Goal: Information Seeking & Learning: Learn about a topic

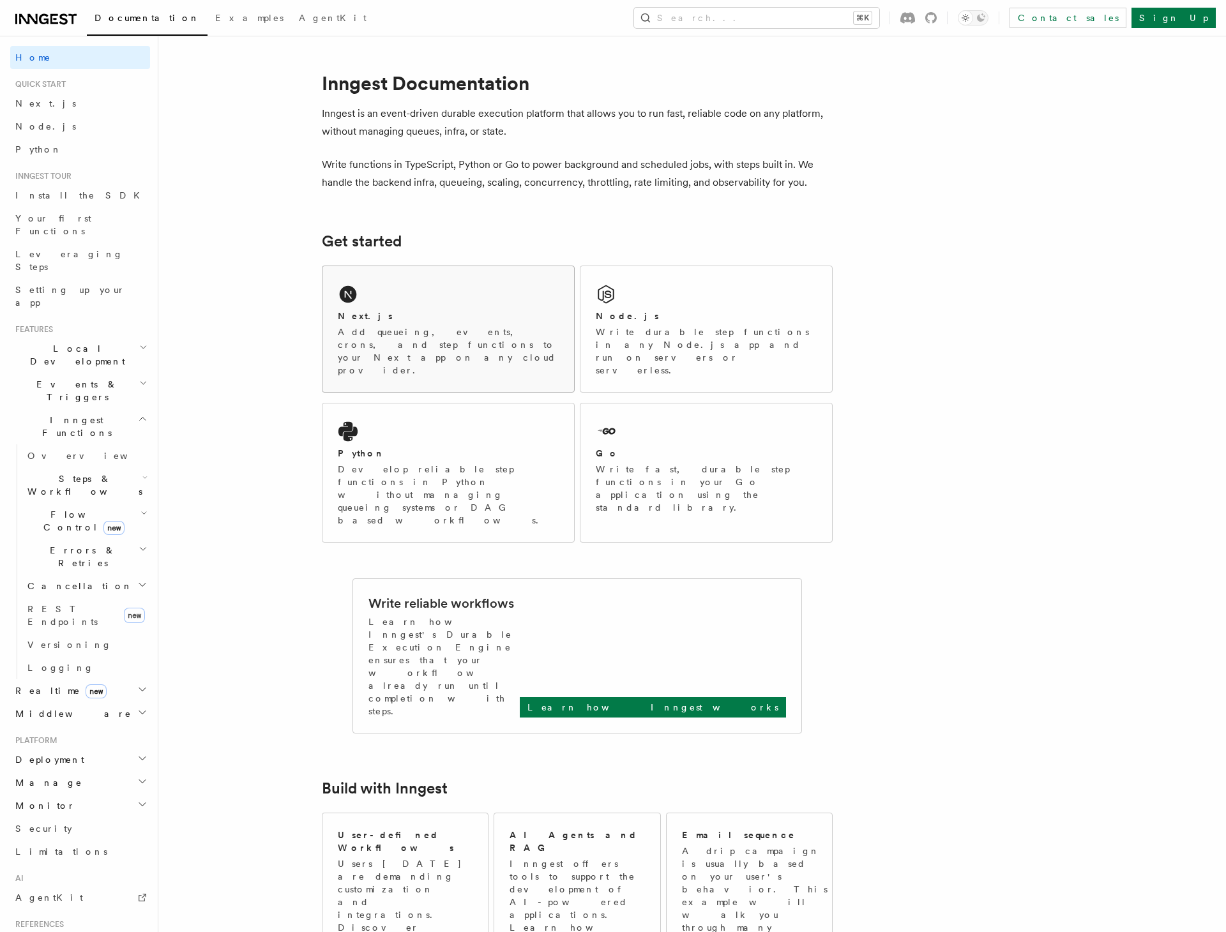
click at [393, 341] on p "Add queueing, events, crons, and step functions to your Next app on any cloud p…" at bounding box center [448, 351] width 221 height 51
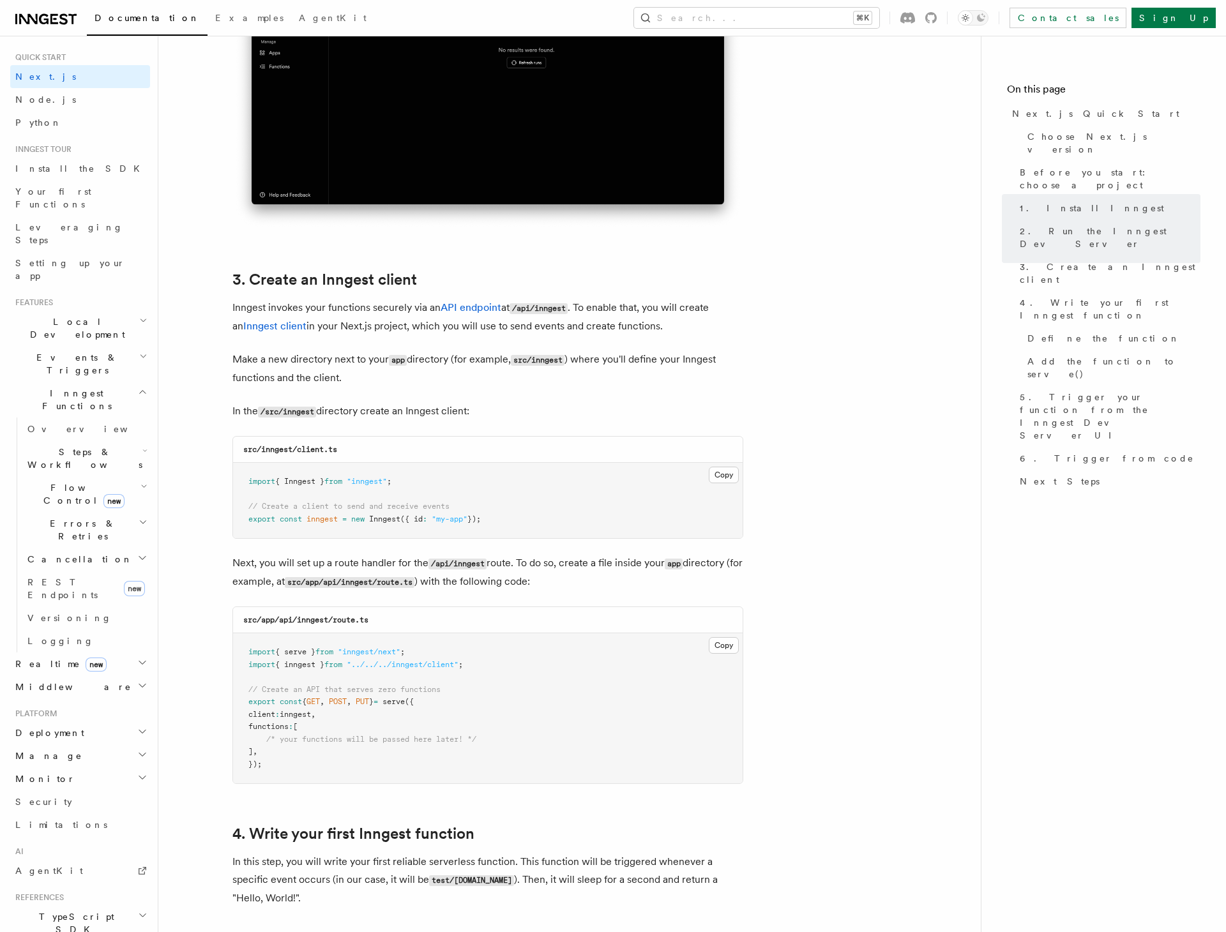
scroll to position [27, 0]
click at [145, 910] on icon "button" at bounding box center [143, 915] width 10 height 10
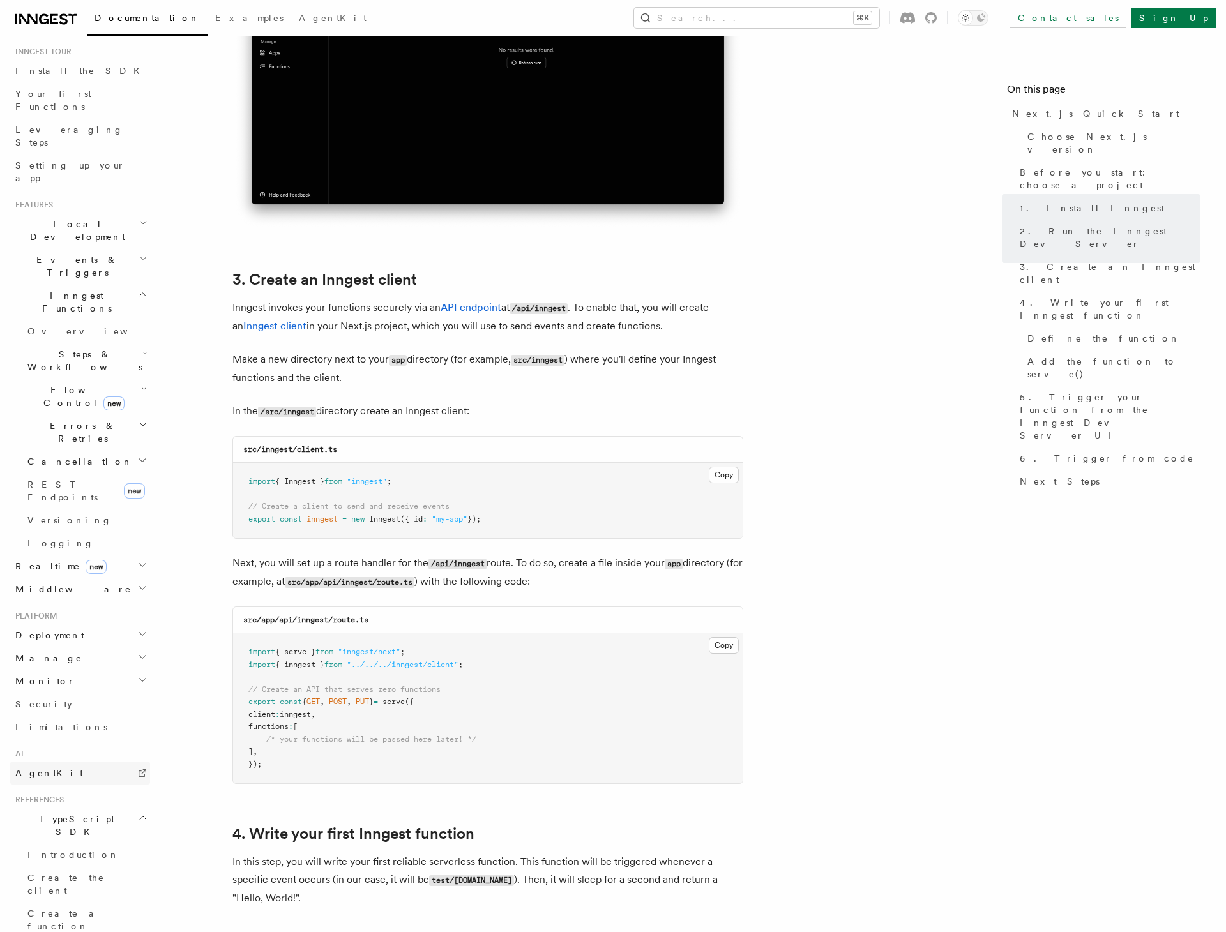
scroll to position [137, 0]
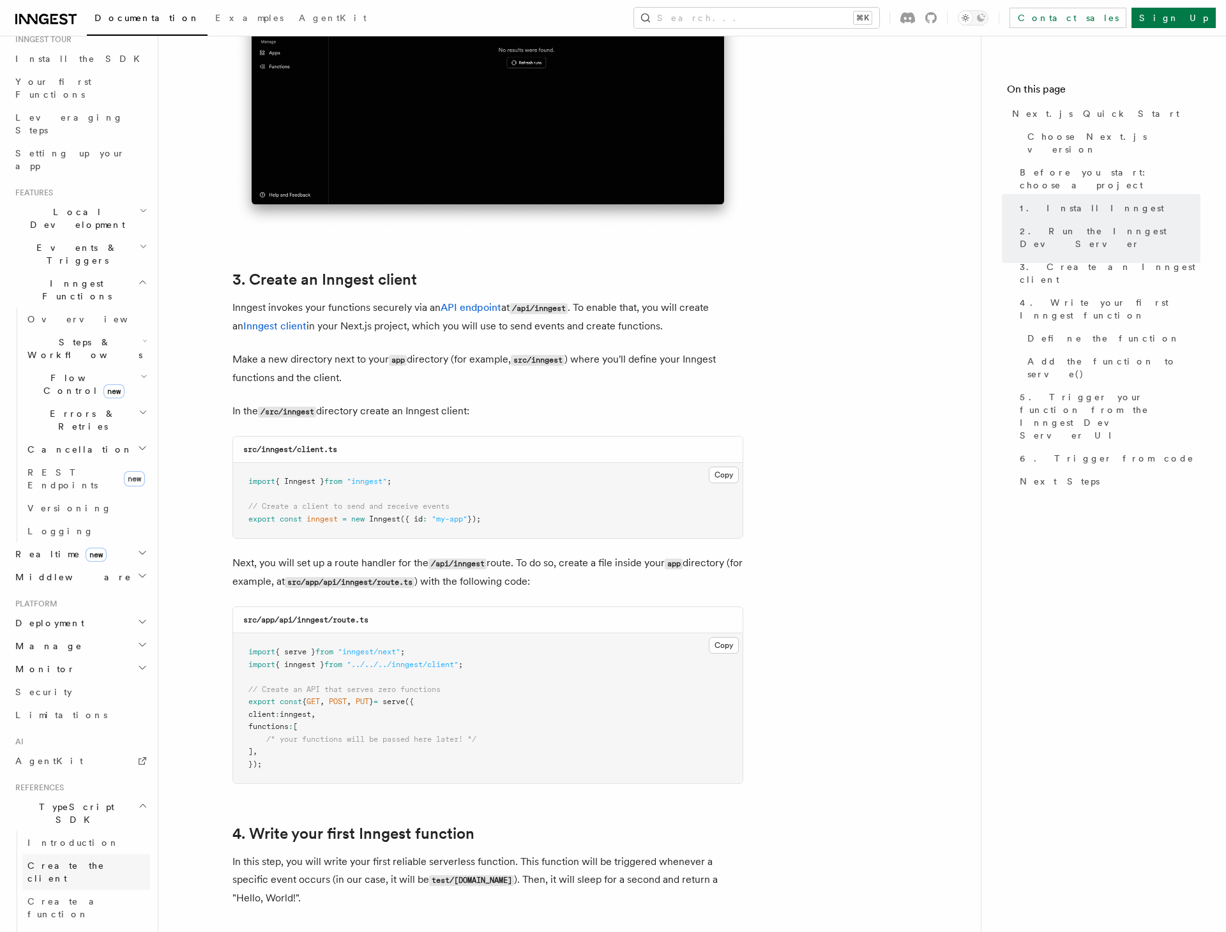
click at [63, 861] on span "Create the client" at bounding box center [65, 872] width 77 height 23
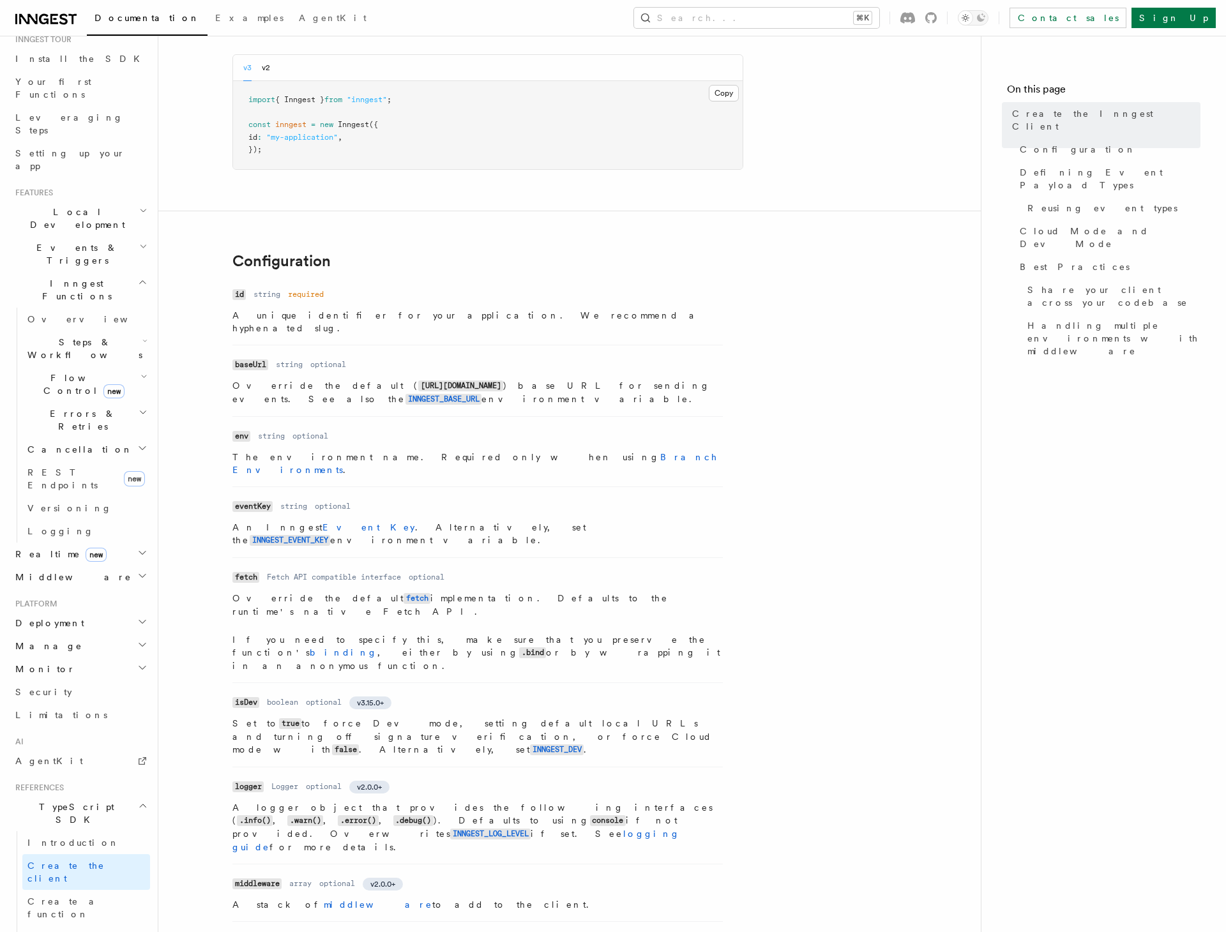
scroll to position [116, 0]
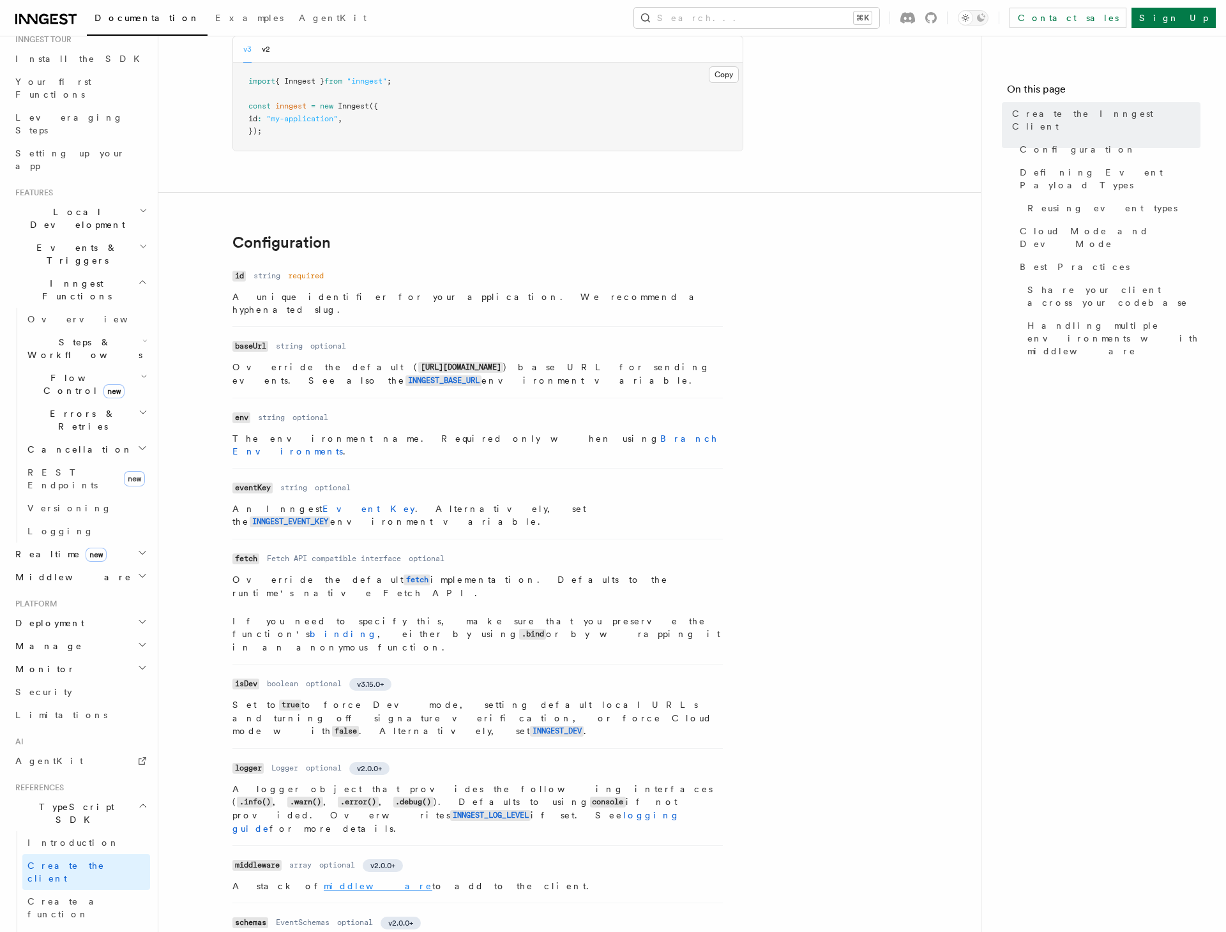
click at [324, 881] on link "middleware" at bounding box center [378, 886] width 109 height 10
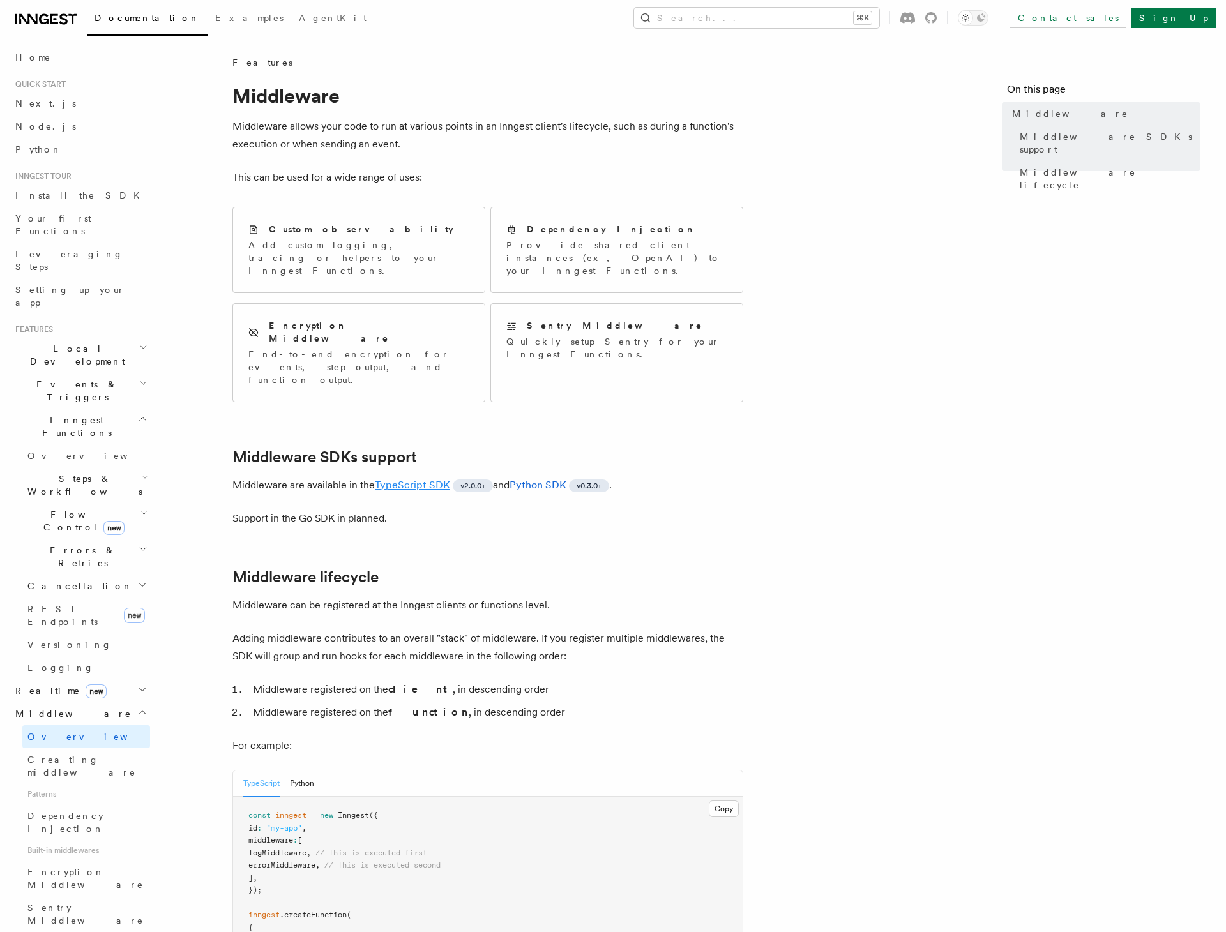
click at [414, 479] on link "TypeScript SDK" at bounding box center [412, 485] width 75 height 12
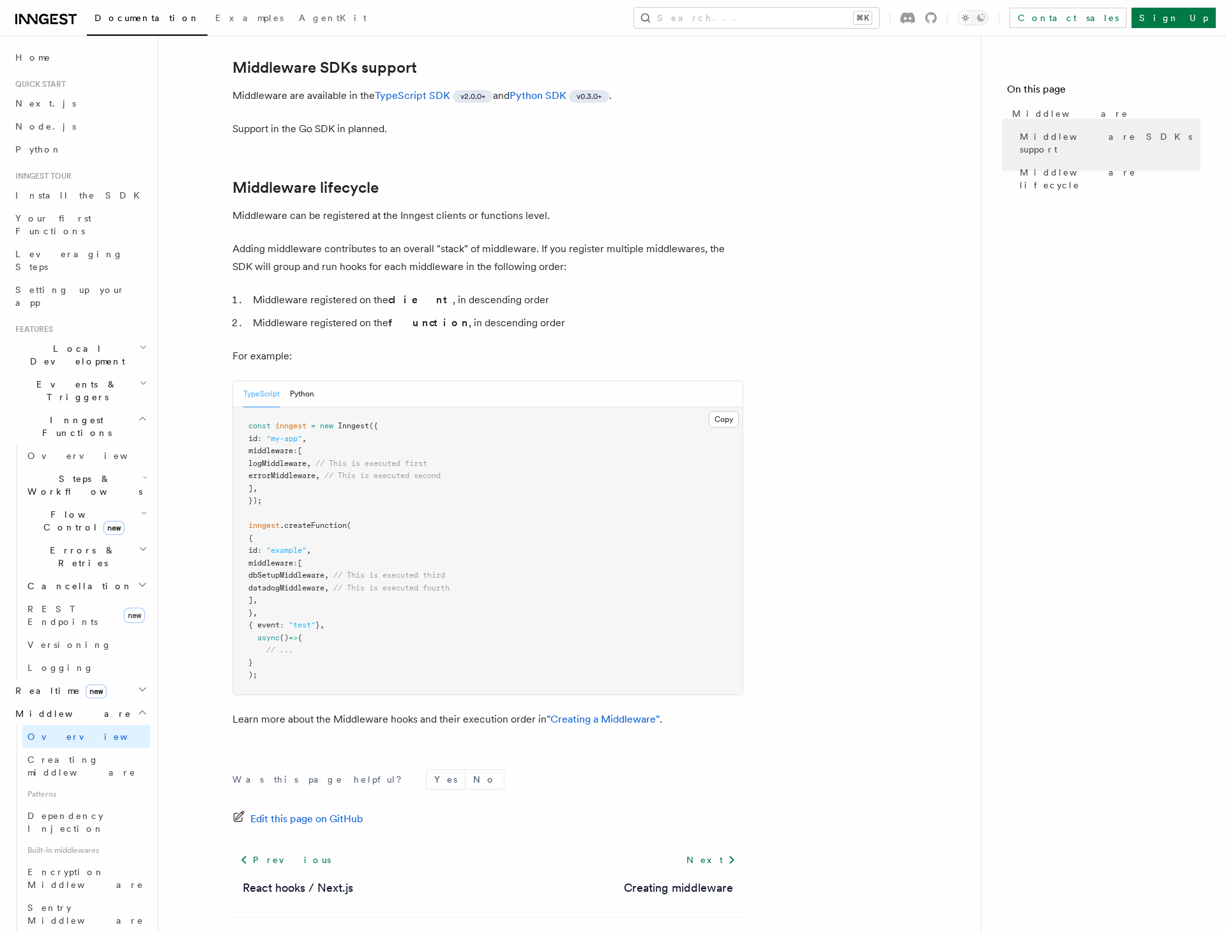
scroll to position [400, 0]
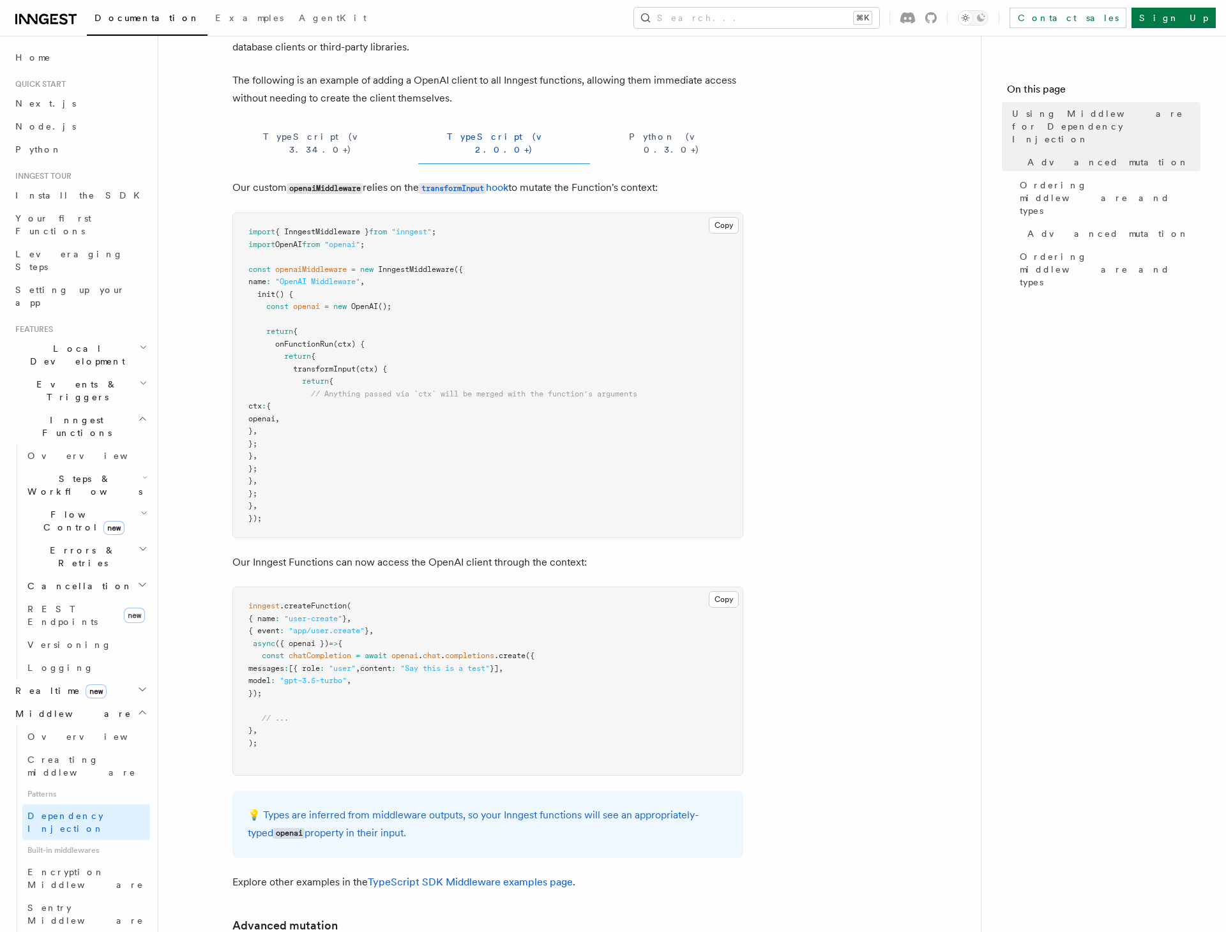
scroll to position [93, 0]
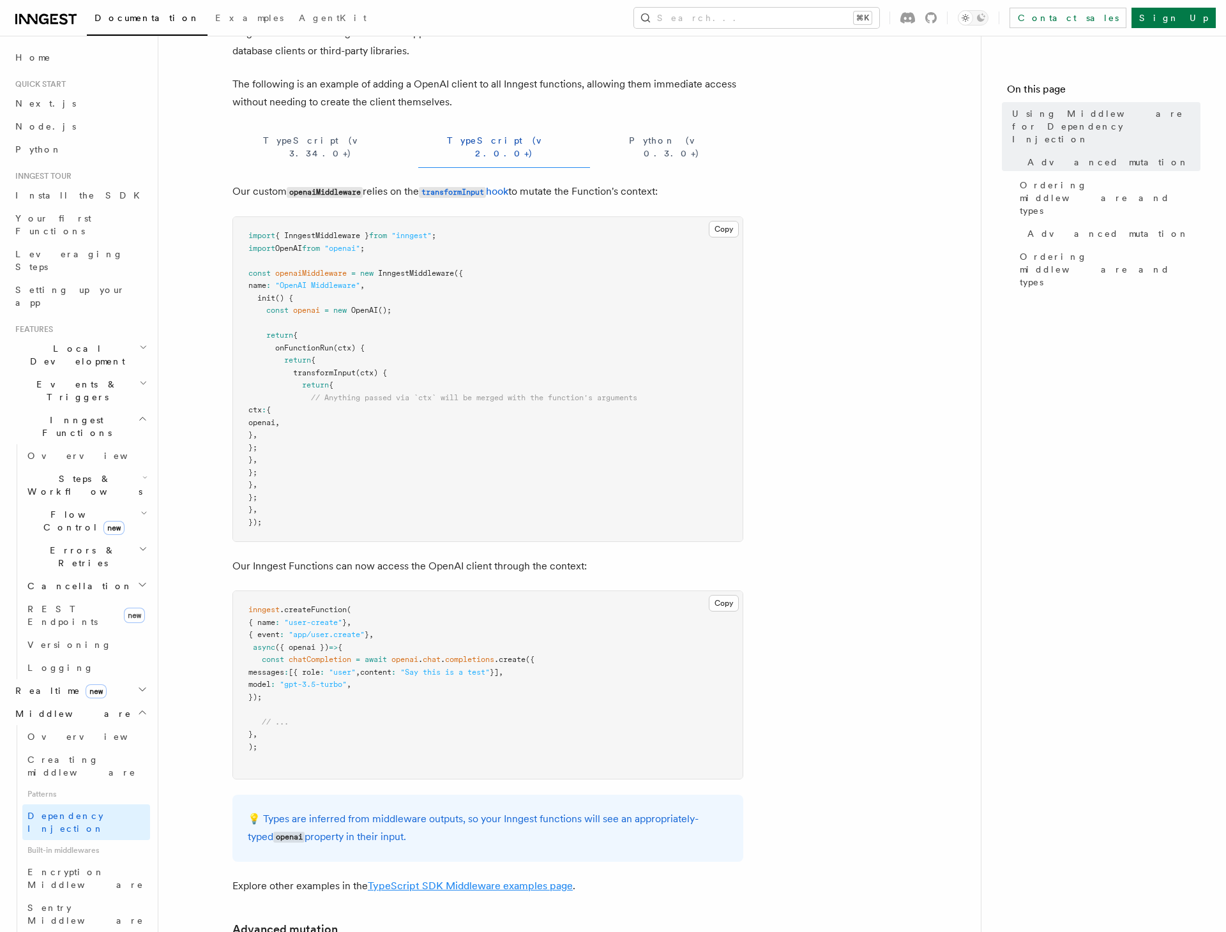
click at [405, 880] on link "TypeScript SDK Middleware examples page" at bounding box center [470, 886] width 205 height 12
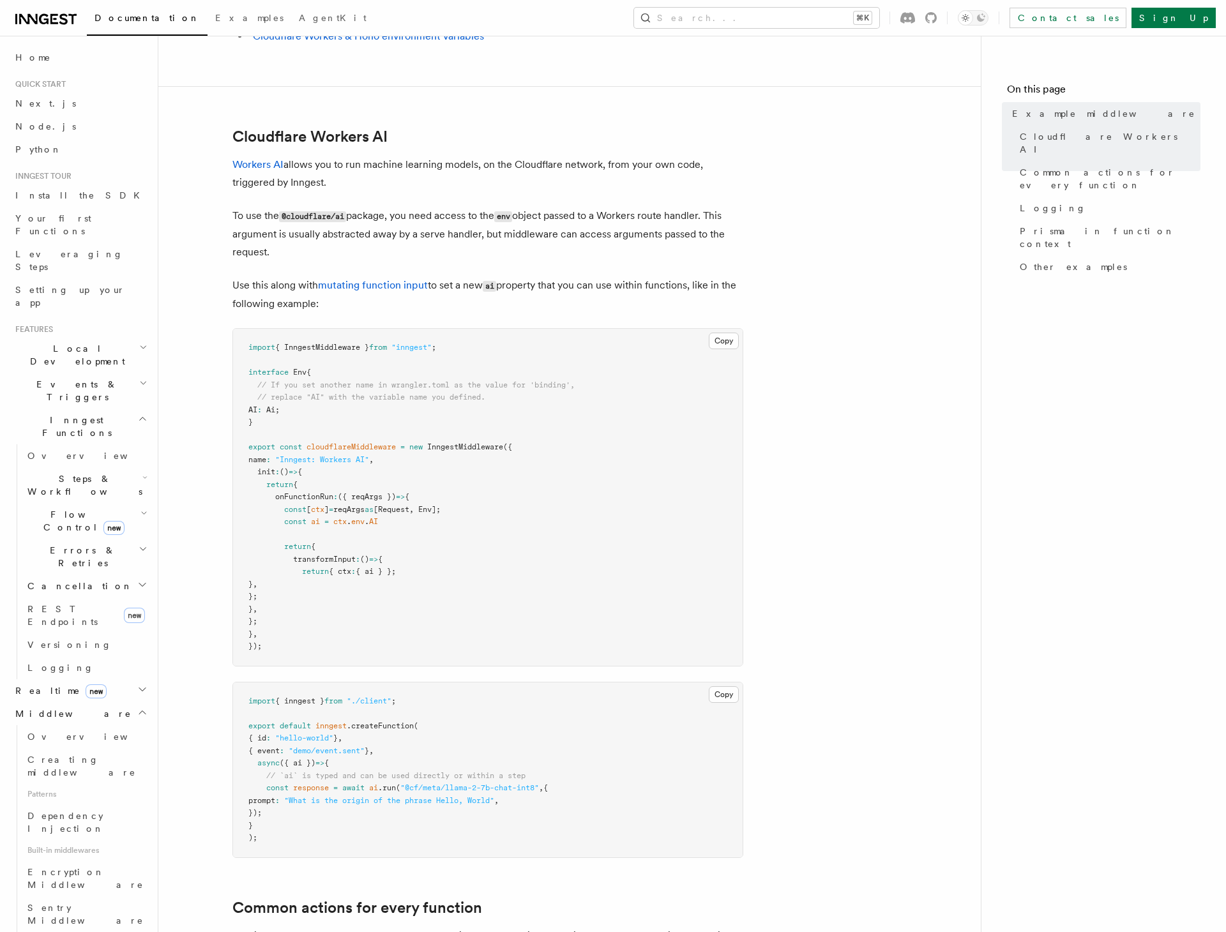
scroll to position [215, 0]
click at [393, 287] on link "mutating function input" at bounding box center [373, 286] width 110 height 12
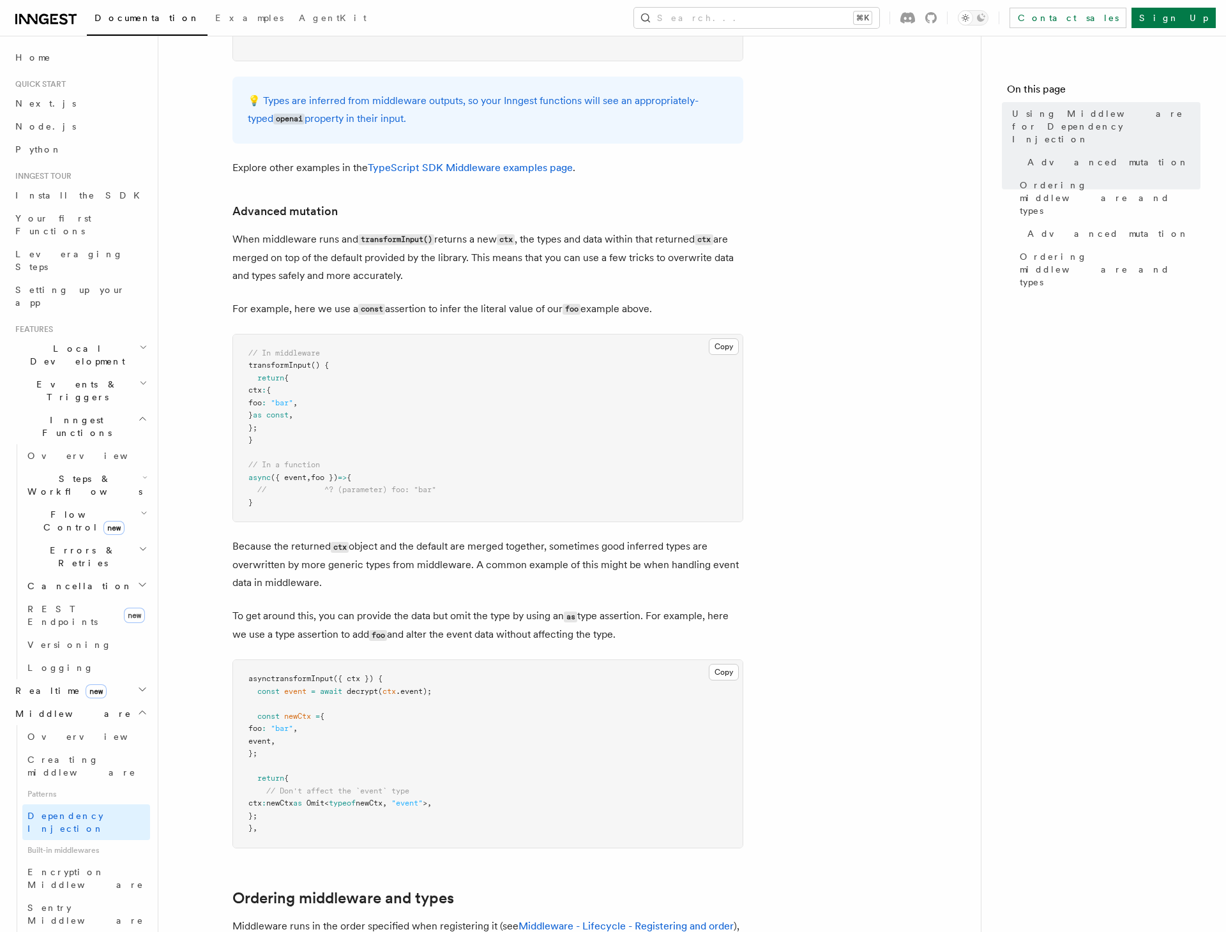
scroll to position [848, 0]
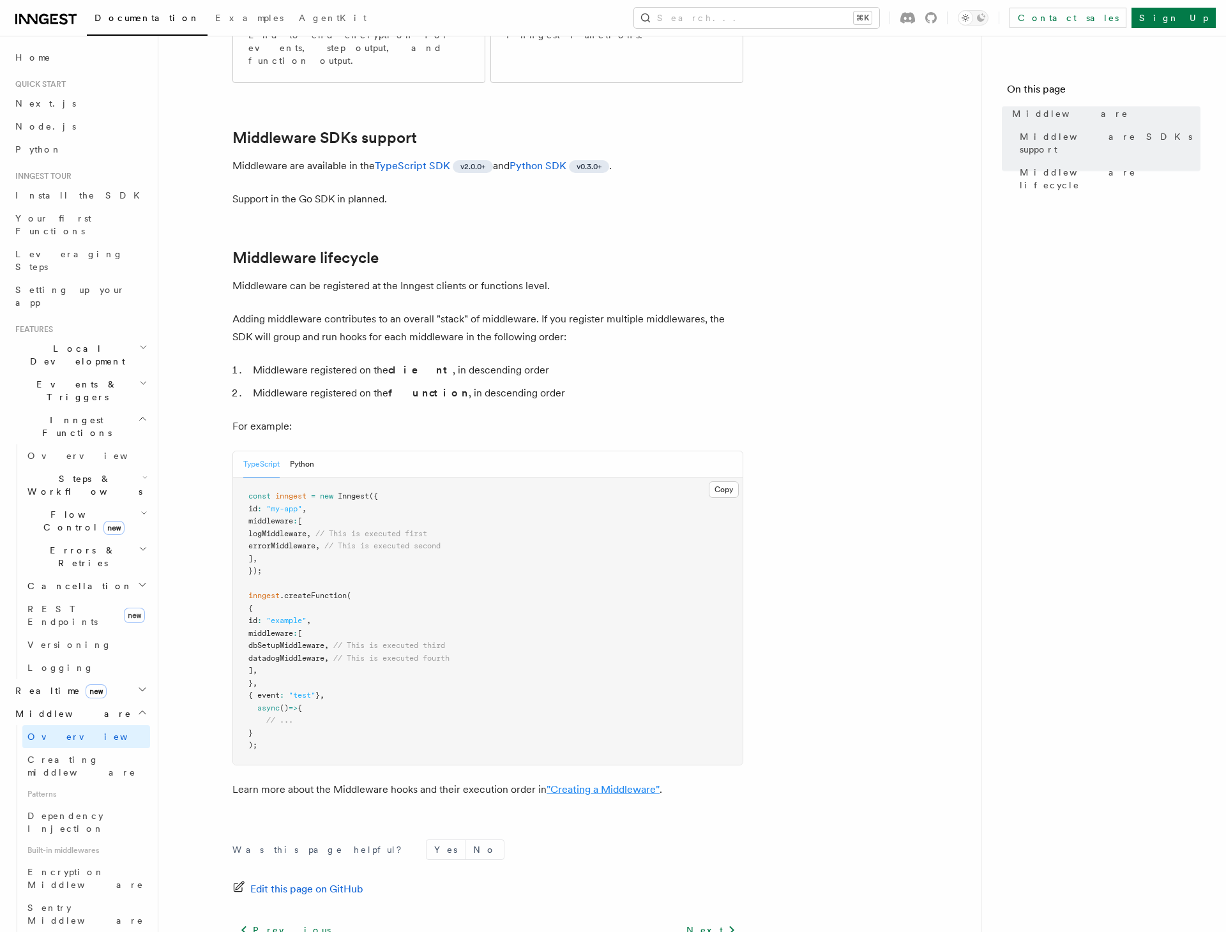
scroll to position [400, 0]
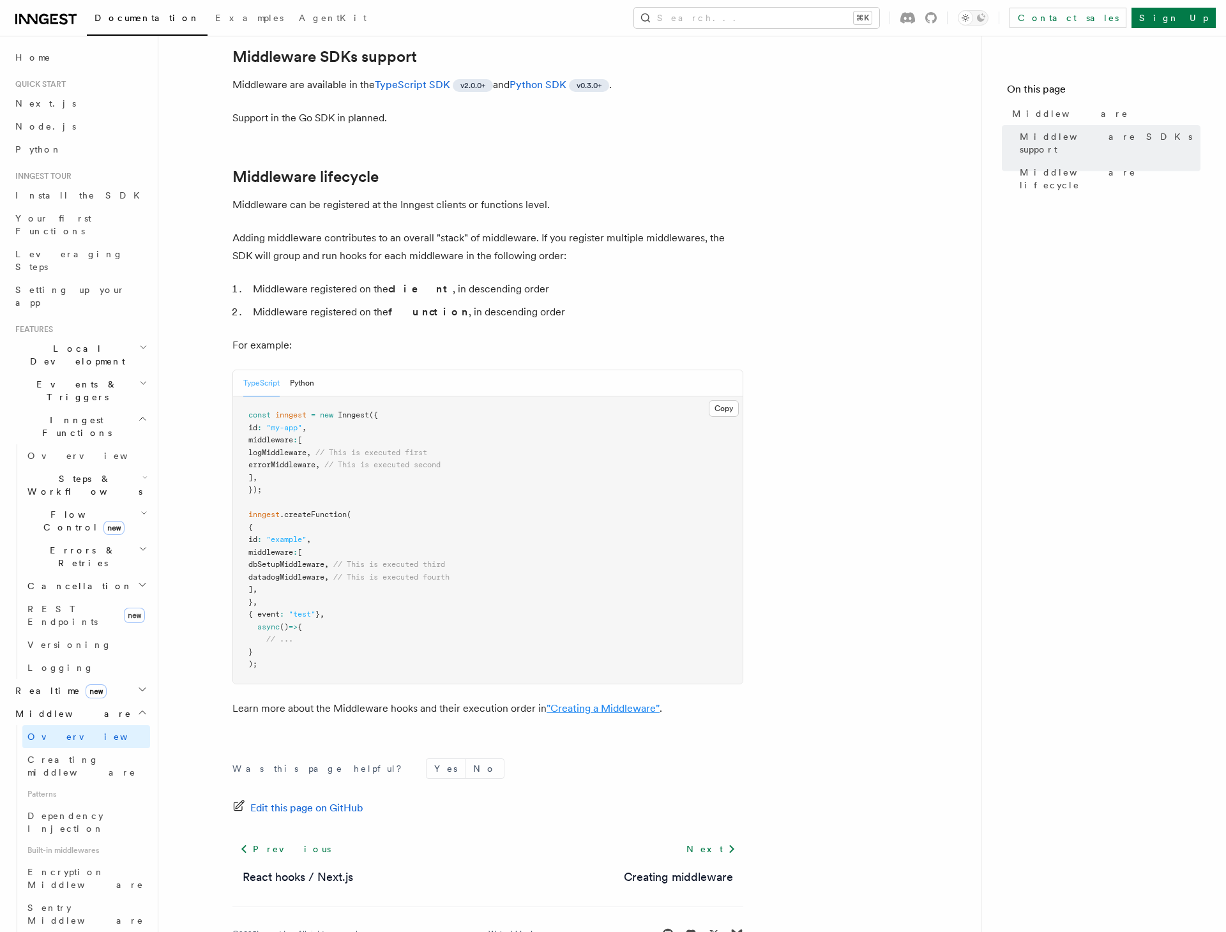
click at [584, 702] on link ""Creating a Middleware"" at bounding box center [603, 708] width 113 height 12
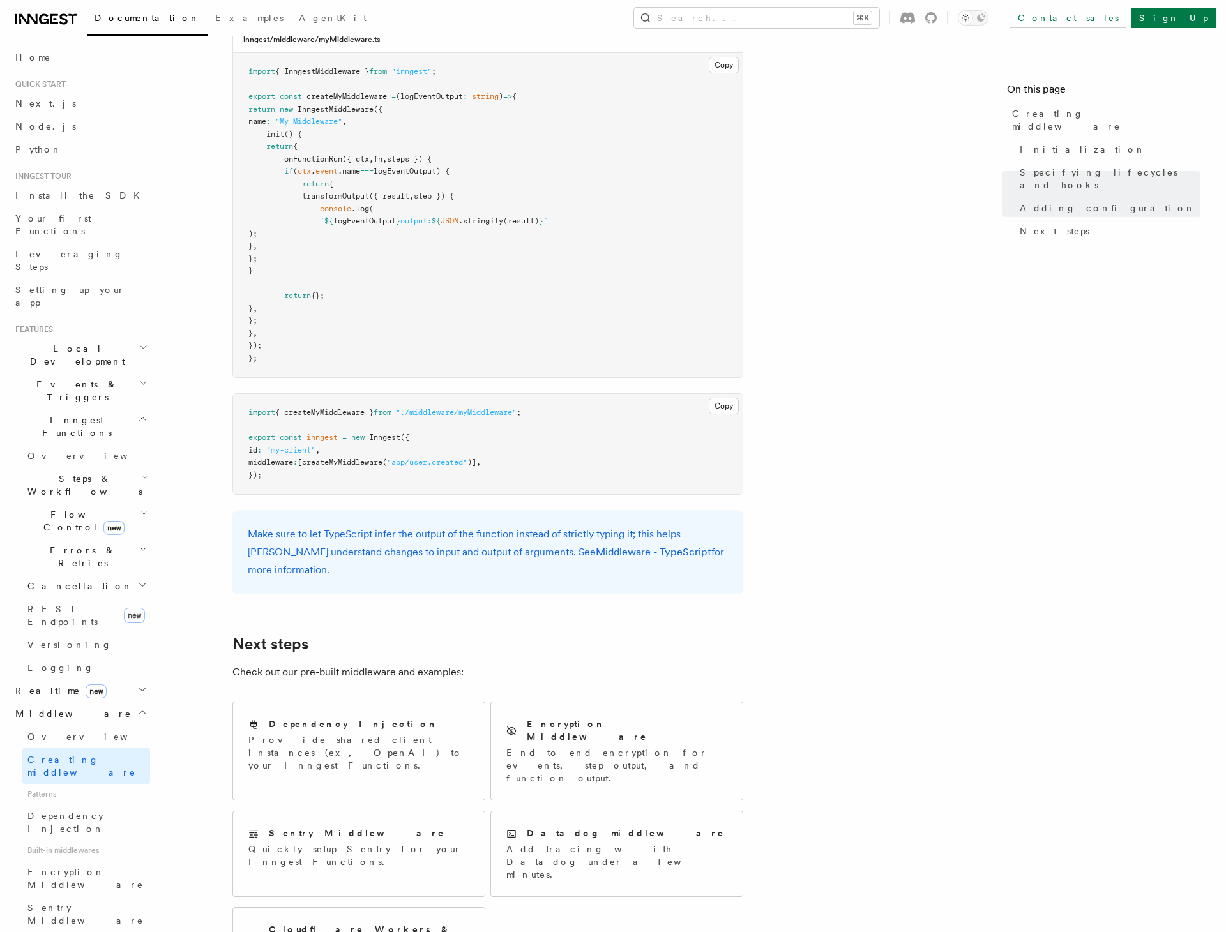
scroll to position [2083, 0]
click at [292, 732] on p "Provide shared client instances (ex, OpenAI) to your Inngest Functions." at bounding box center [358, 751] width 221 height 38
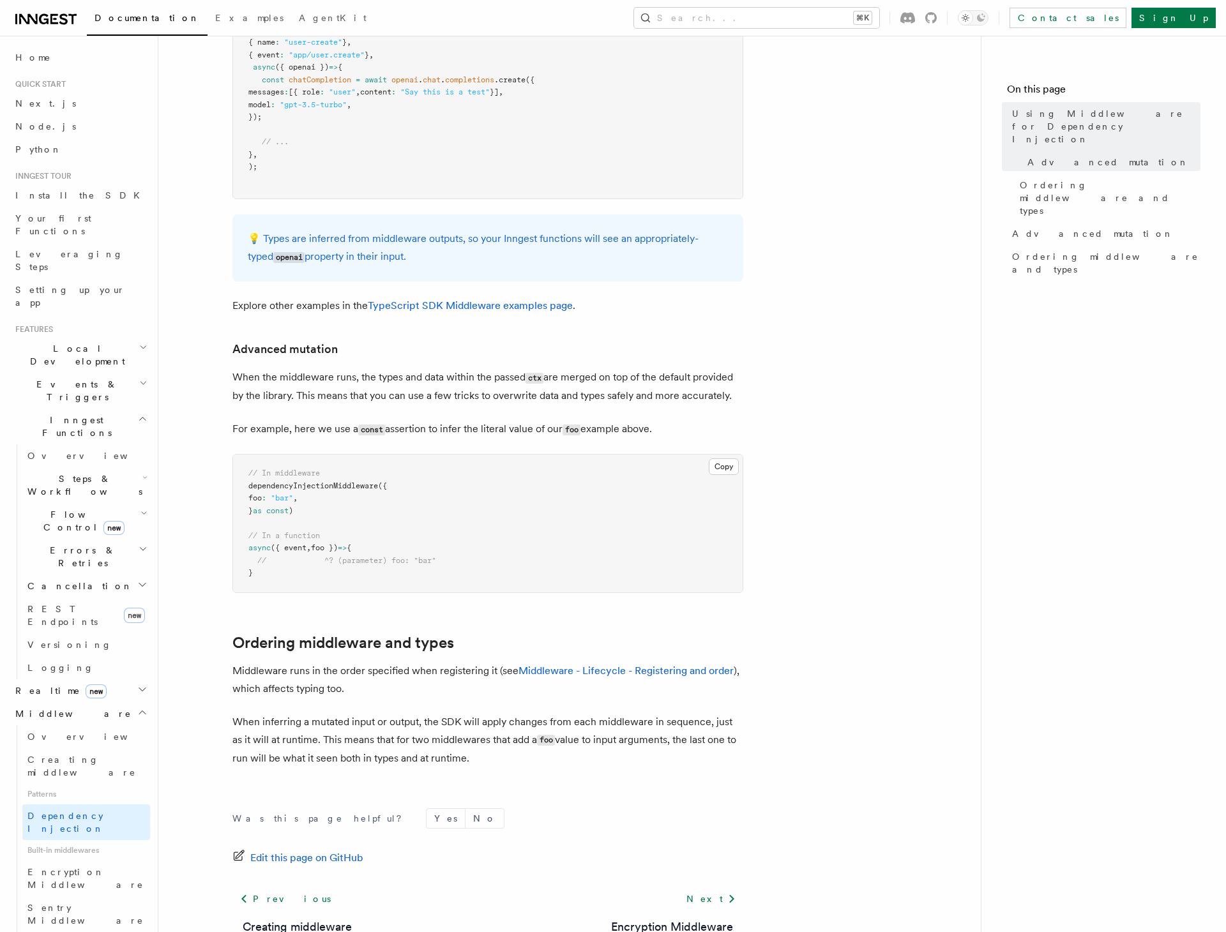
scroll to position [546, 0]
click at [590, 663] on link "Middleware - Lifecycle - Registering and order" at bounding box center [625, 669] width 215 height 12
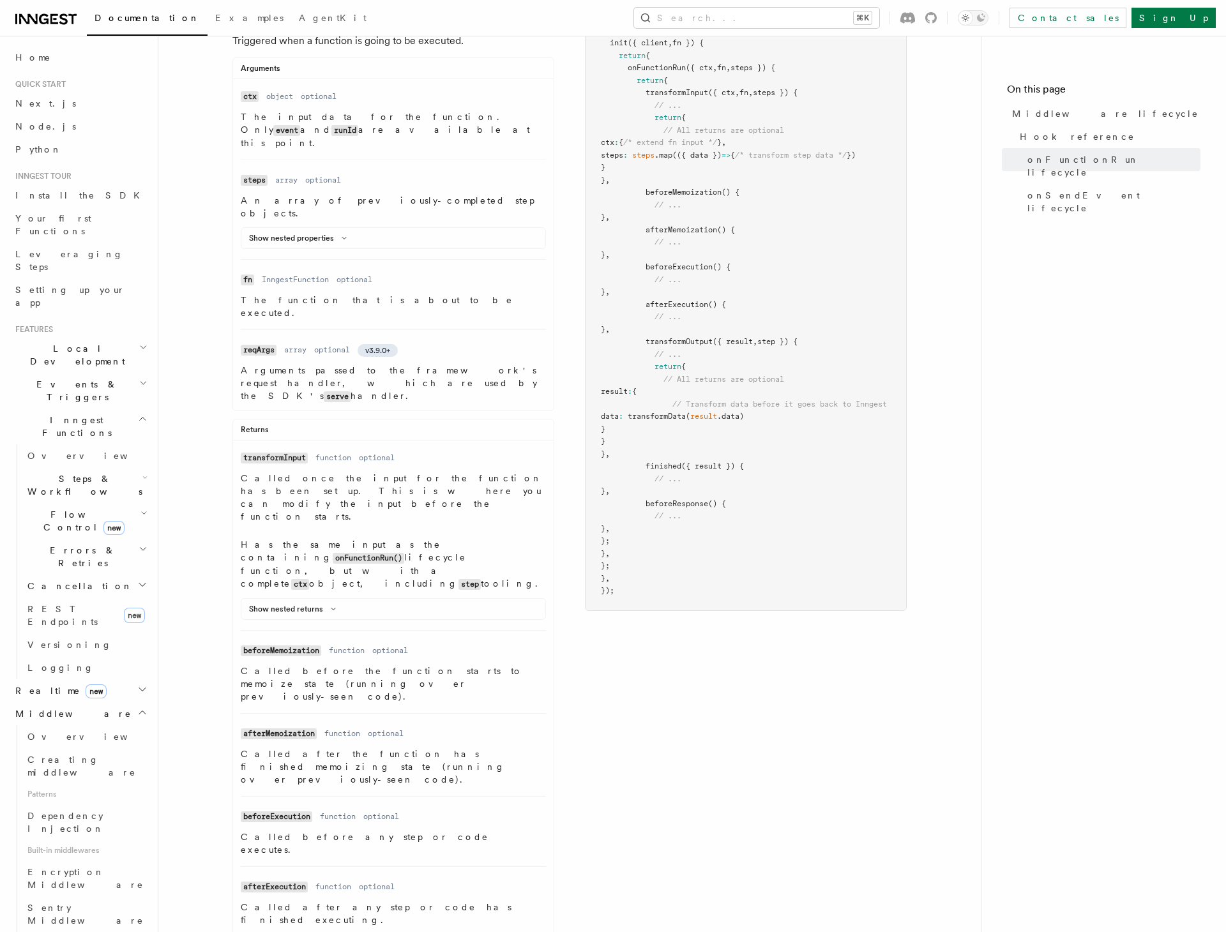
scroll to position [265, 0]
click at [292, 810] on code "beforeExecution" at bounding box center [277, 815] width 72 height 11
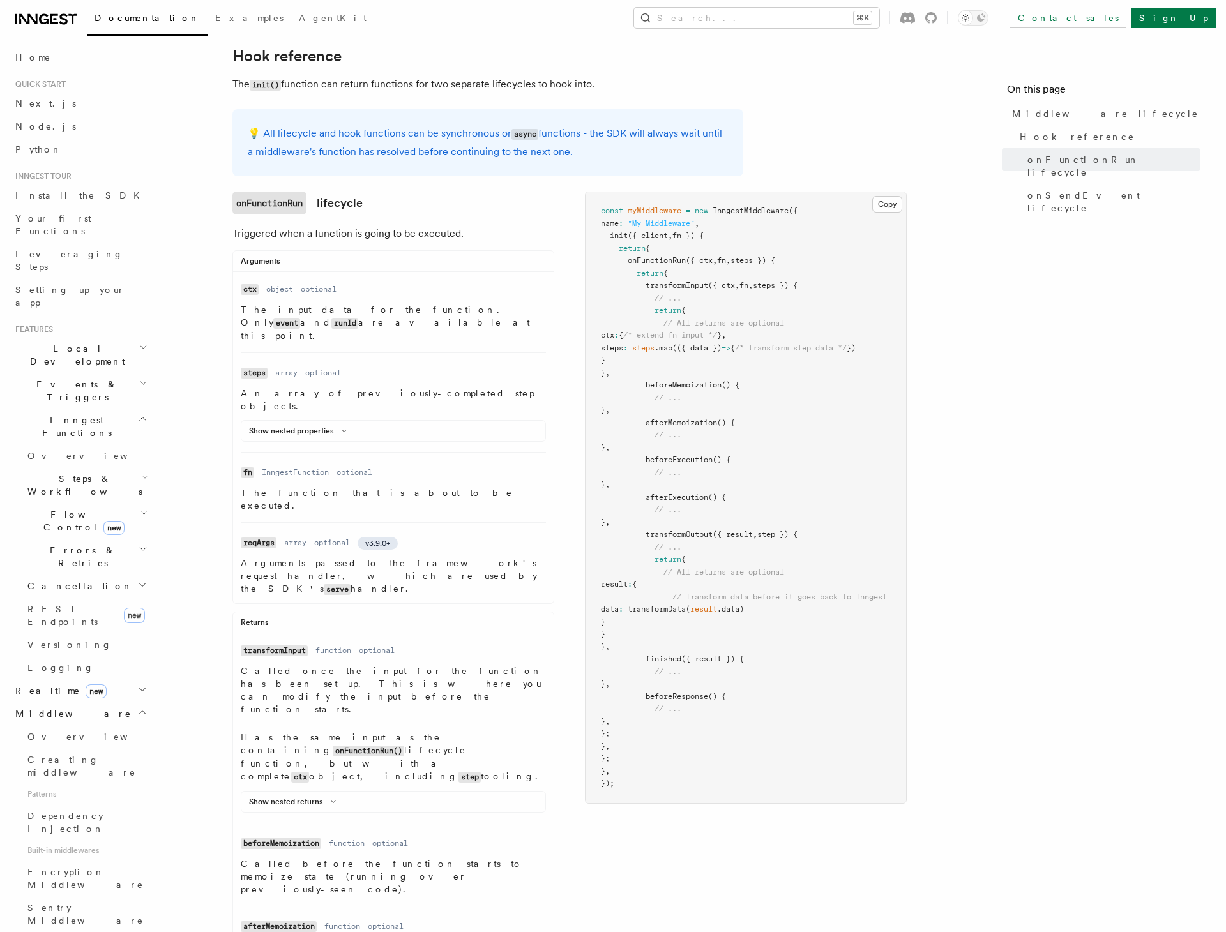
scroll to position [0, 0]
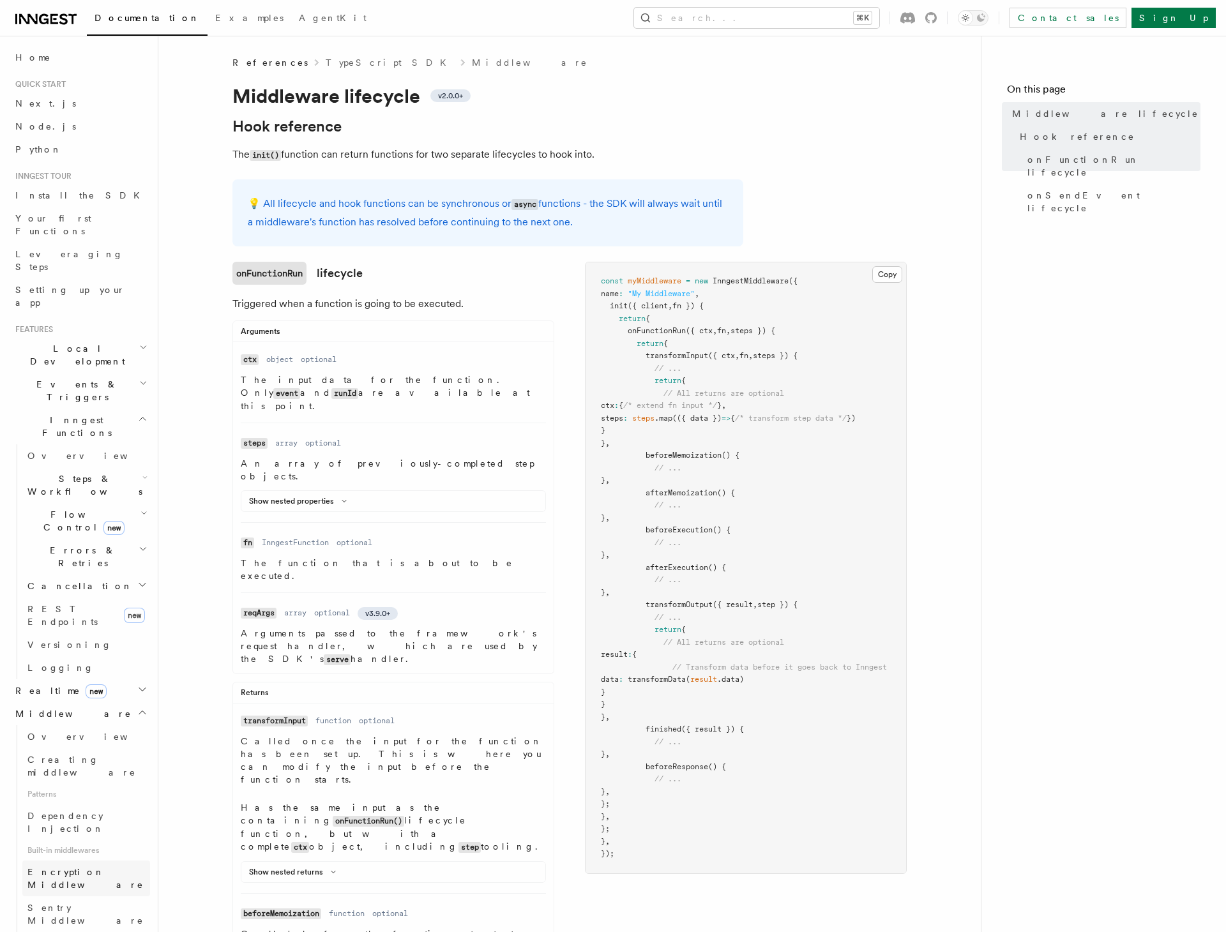
click at [56, 867] on span "Encryption Middleware" at bounding box center [85, 878] width 116 height 23
